Goal: Find specific page/section: Find specific page/section

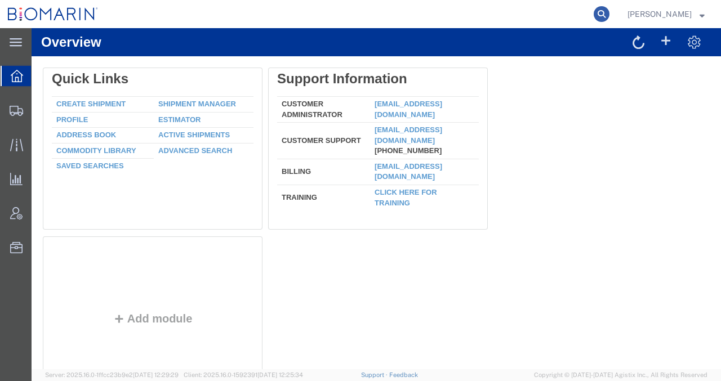
click at [609, 12] on icon at bounding box center [602, 14] width 16 height 16
click at [349, 14] on input "search" at bounding box center [422, 14] width 342 height 27
paste input "S02223940"
type input "S02223940"
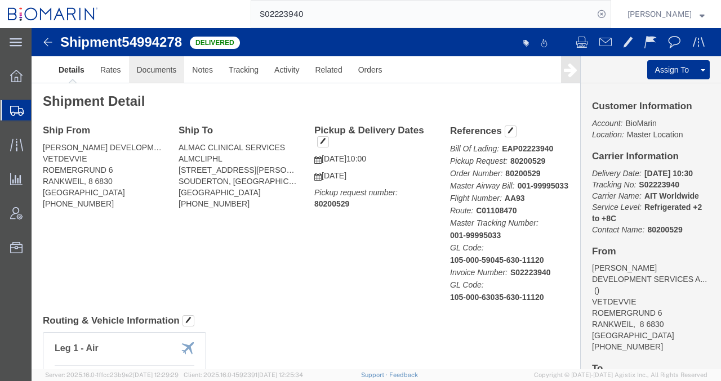
click link "Documents"
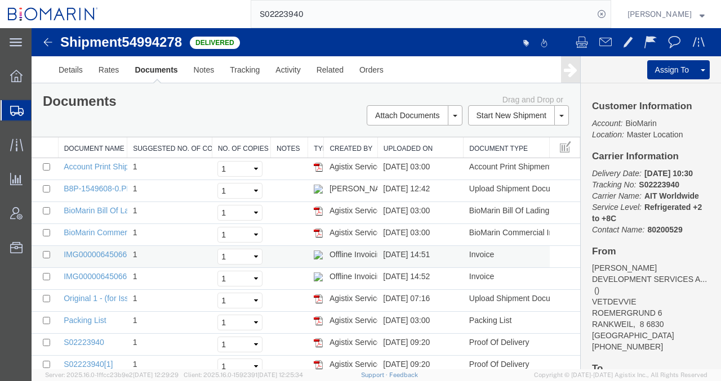
scroll to position [38, 0]
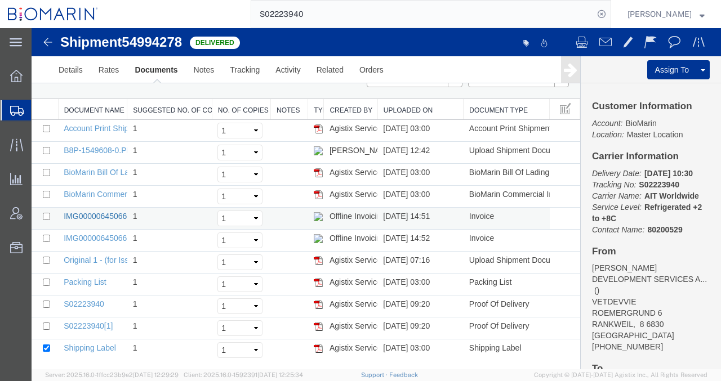
click at [107, 213] on link "IMG00000645066.PDF" at bounding box center [104, 216] width 81 height 9
